Goal: Transaction & Acquisition: Subscribe to service/newsletter

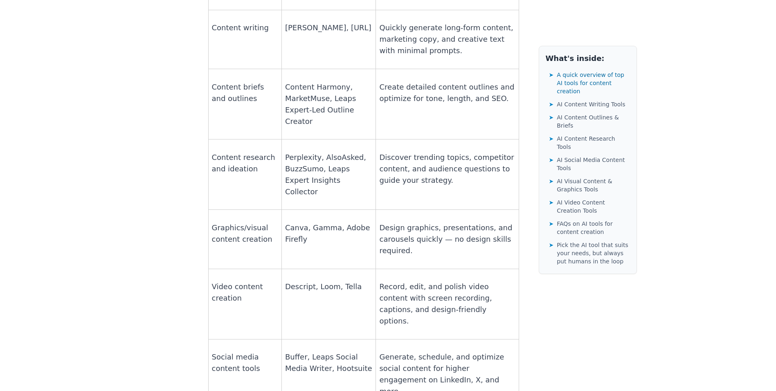
scroll to position [899, 0]
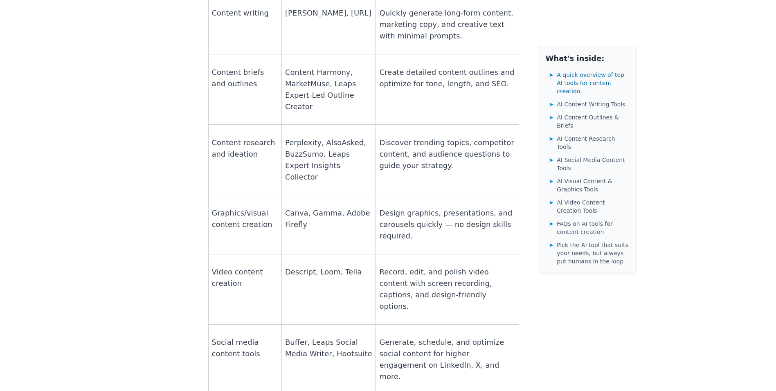
click at [298, 266] on p "Descript, Loom, Tella" at bounding box center [328, 271] width 87 height 11
drag, startPoint x: 298, startPoint y: 188, endPoint x: 336, endPoint y: 188, distance: 38.4
click at [336, 266] on p "Descript, Loom, Tella" at bounding box center [328, 271] width 87 height 11
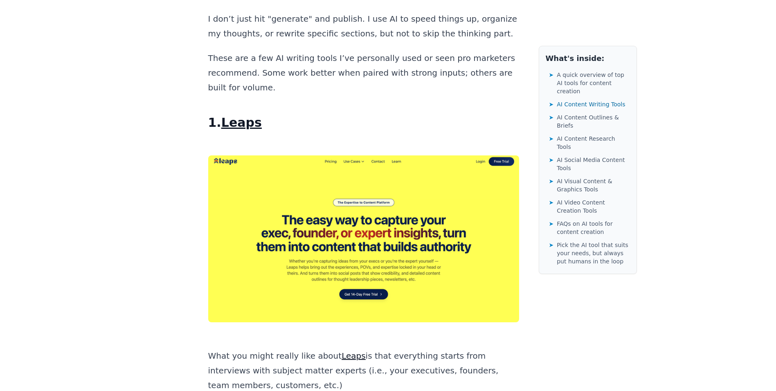
scroll to position [1390, 0]
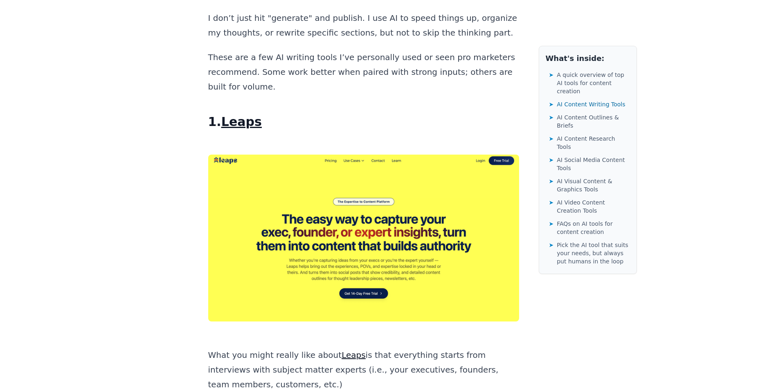
click at [343, 350] on span "Leaps" at bounding box center [353, 355] width 24 height 10
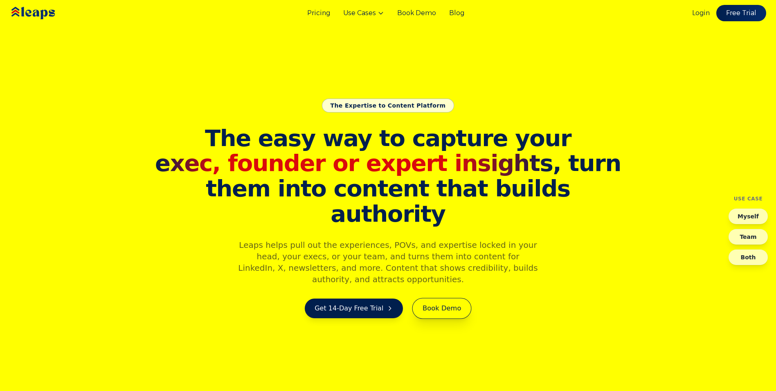
click at [427, 298] on link "Book Demo" at bounding box center [441, 308] width 59 height 21
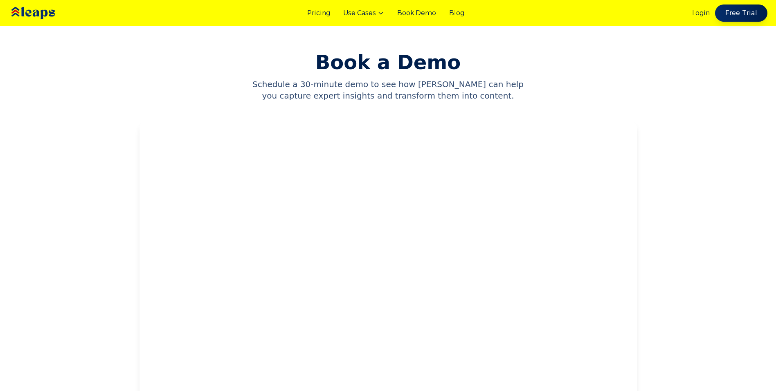
click at [754, 13] on link "Free Trial" at bounding box center [741, 12] width 52 height 17
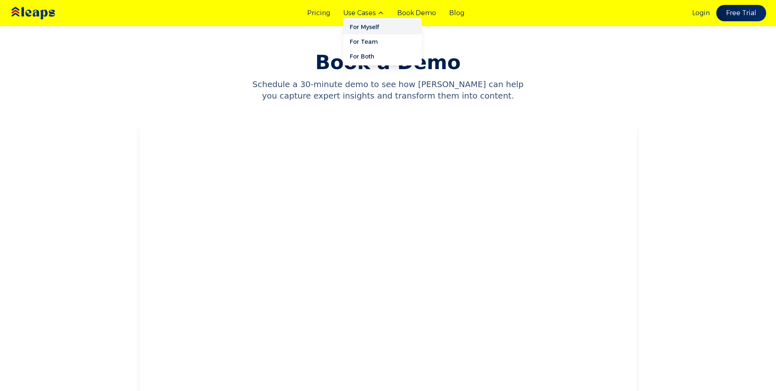
click at [365, 22] on link "For Myself" at bounding box center [382, 27] width 78 height 15
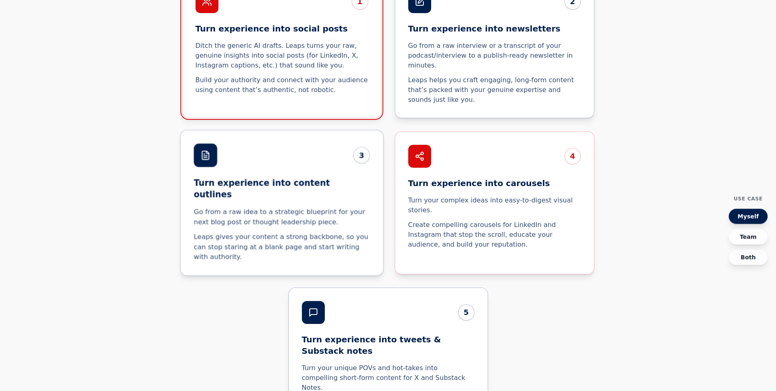
scroll to position [1740, 0]
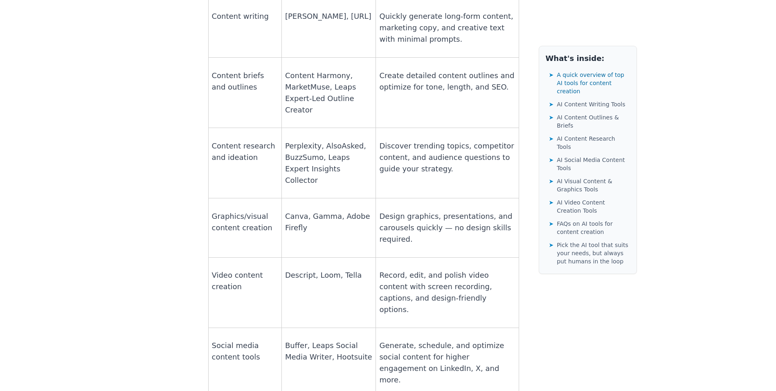
scroll to position [899, 0]
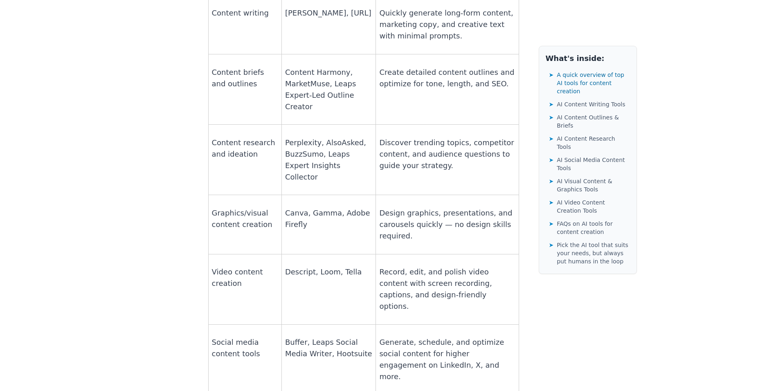
click at [292, 207] on p "Canva, Gamma, Adobe Firefly" at bounding box center [328, 218] width 87 height 23
copy p "Canva"
